Goal: Information Seeking & Learning: Learn about a topic

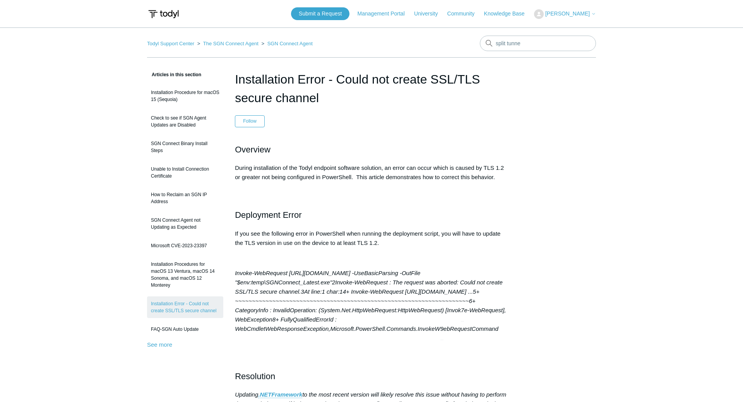
type input "split tunnel"
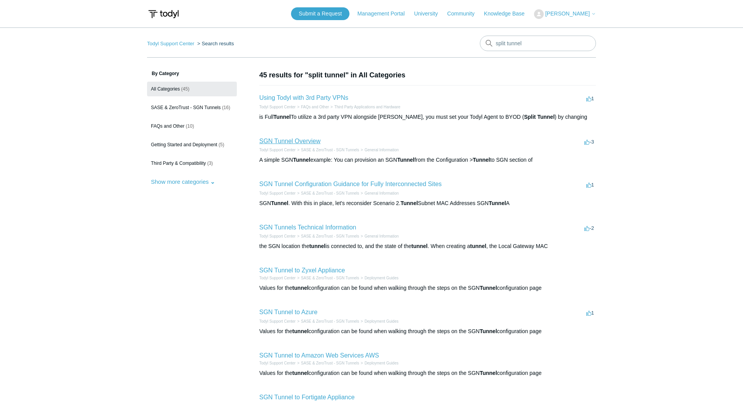
click at [299, 142] on link "SGN Tunnel Overview" at bounding box center [289, 141] width 61 height 7
click at [357, 182] on link "SGN Tunnel Configuration Guidance for Fully Interconnected Sites" at bounding box center [350, 184] width 182 height 7
click at [308, 313] on link "SGN Tunnel to Azure" at bounding box center [288, 312] width 58 height 7
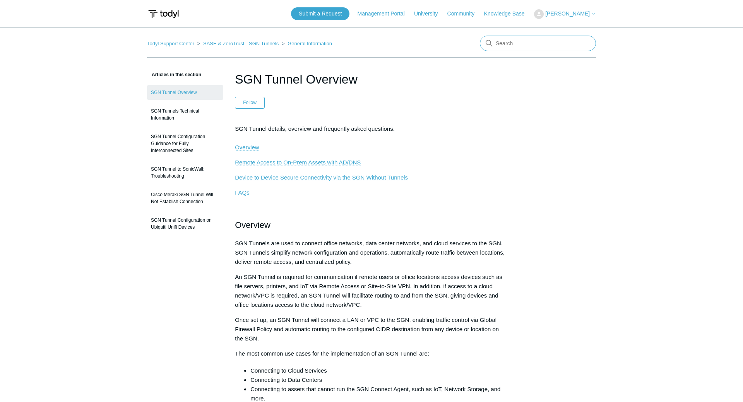
click at [508, 47] on input "Search" at bounding box center [538, 43] width 116 height 15
type input "no agent"
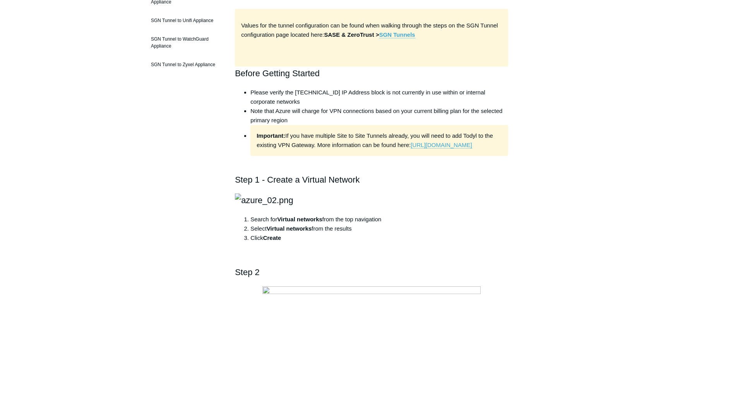
scroll to position [39, 0]
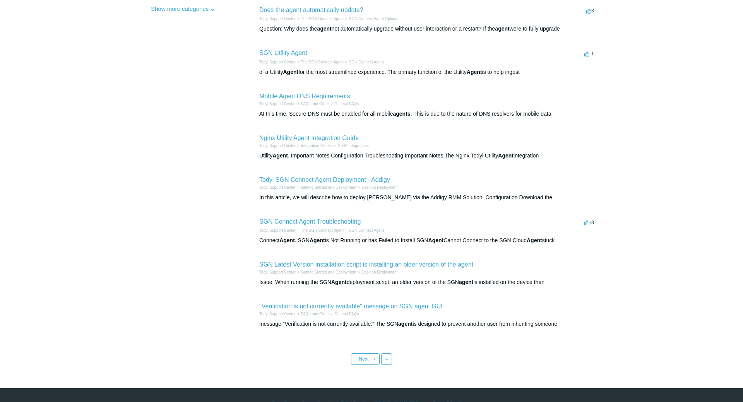
scroll to position [190, 0]
